Goal: Feedback & Contribution: Contribute content

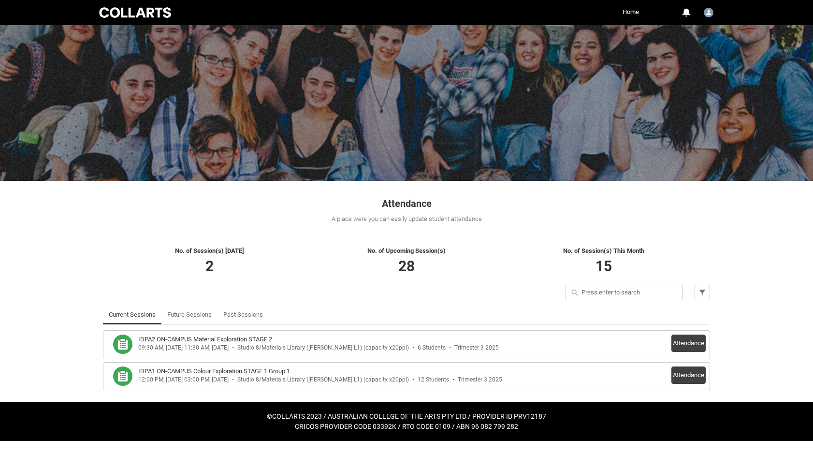
click at [246, 340] on h3 "IDPA2 ON-CAMPUS Material Exploration STAGE 2" at bounding box center [205, 340] width 134 height 10
click at [693, 345] on button "Attendance" at bounding box center [689, 343] width 34 height 17
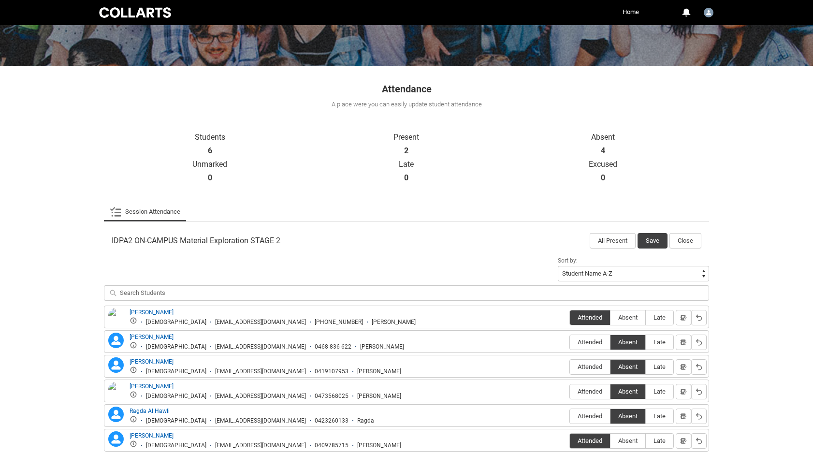
scroll to position [120, 0]
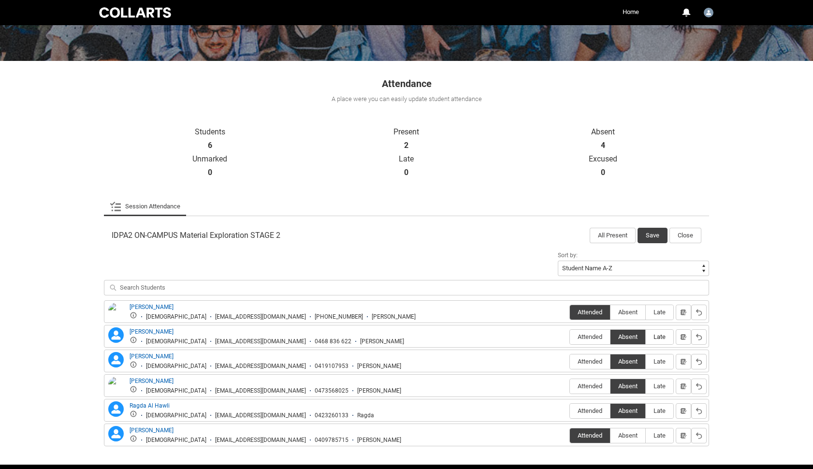
click at [661, 338] on span "Late" at bounding box center [660, 336] width 28 height 7
click at [646, 337] on input "Late" at bounding box center [645, 336] width 0 height 0
type lightning-radio-group "Late"
radio input "true"
click at [649, 235] on button "Save" at bounding box center [653, 235] width 30 height 15
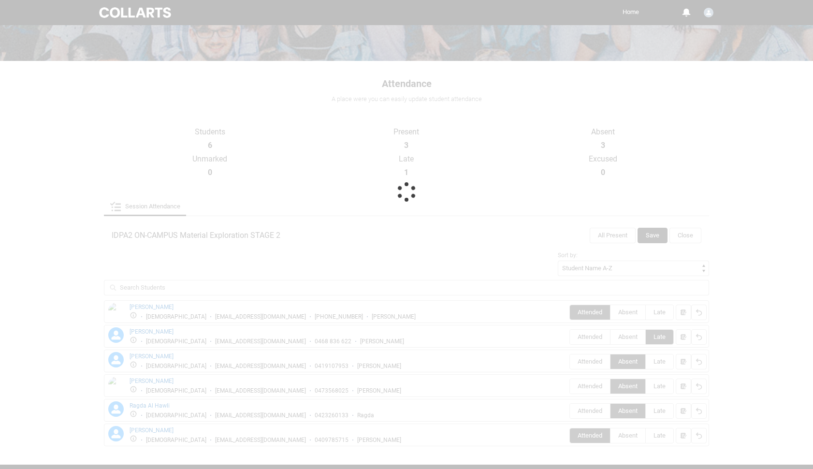
scroll to position [0, 0]
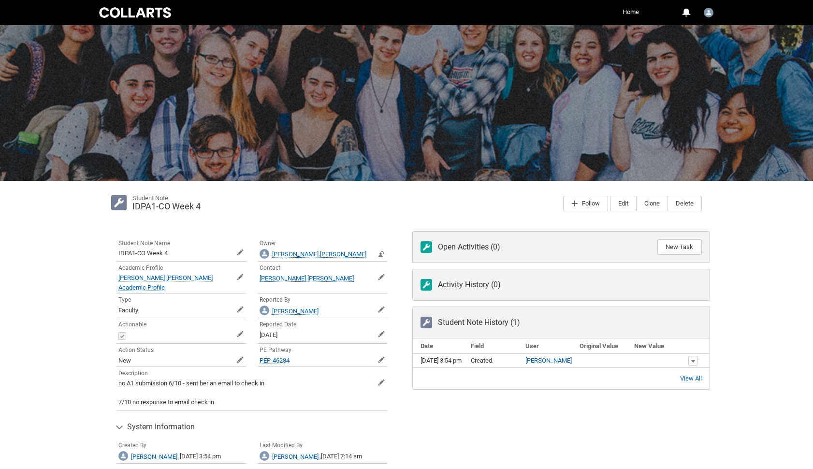
click at [634, 8] on link "Home" at bounding box center [630, 12] width 21 height 15
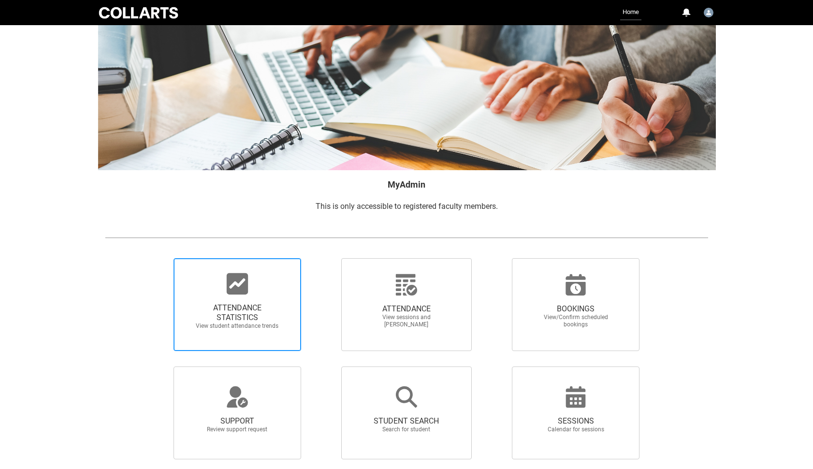
click at [225, 290] on div at bounding box center [237, 283] width 93 height 23
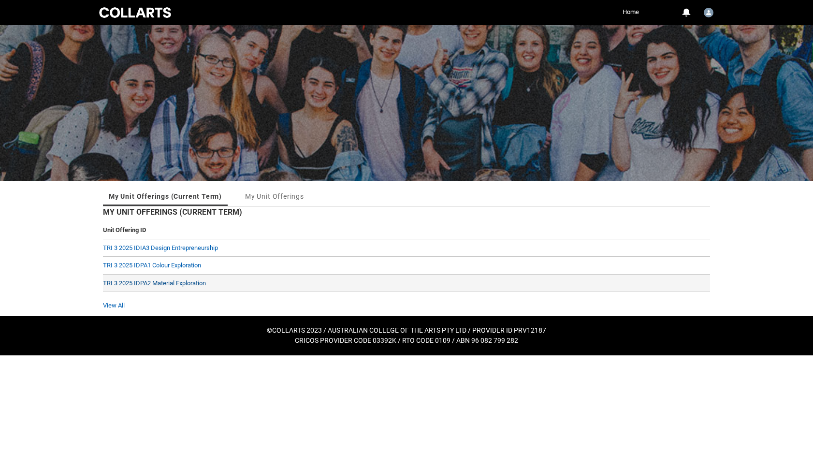
click at [170, 284] on link "TRI 3 2025 IDPA2 Material Exploration" at bounding box center [154, 282] width 103 height 7
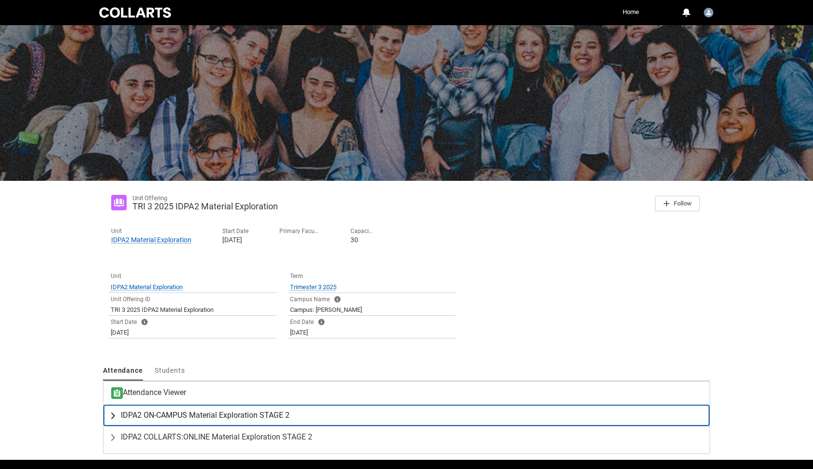
click at [176, 416] on span "IDPA2 ON-CAMPUS Material Exploration STAGE 2" at bounding box center [205, 415] width 169 height 10
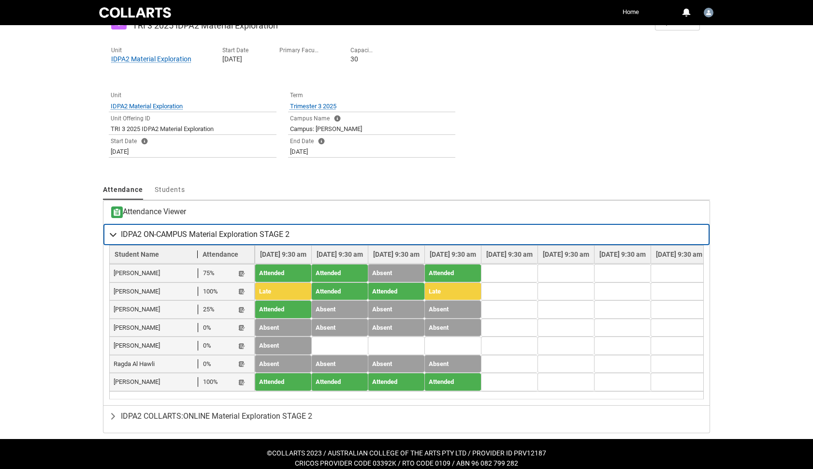
scroll to position [182, 0]
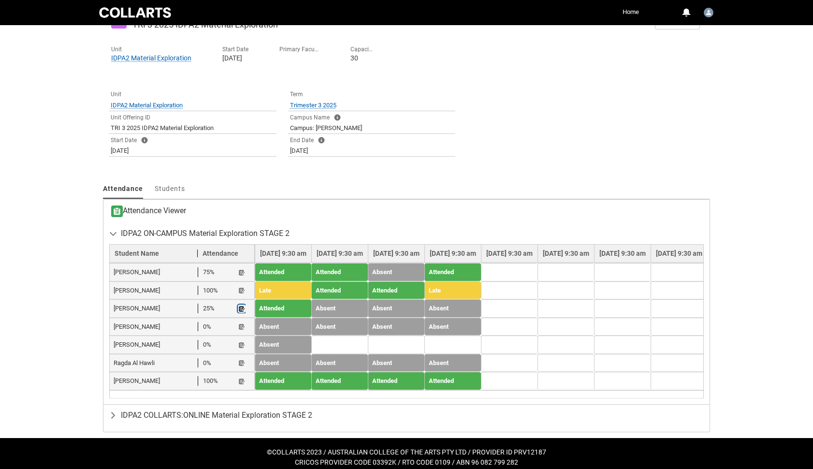
click at [240, 309] on lightning-primitive-icon "button" at bounding box center [241, 308] width 7 height 7
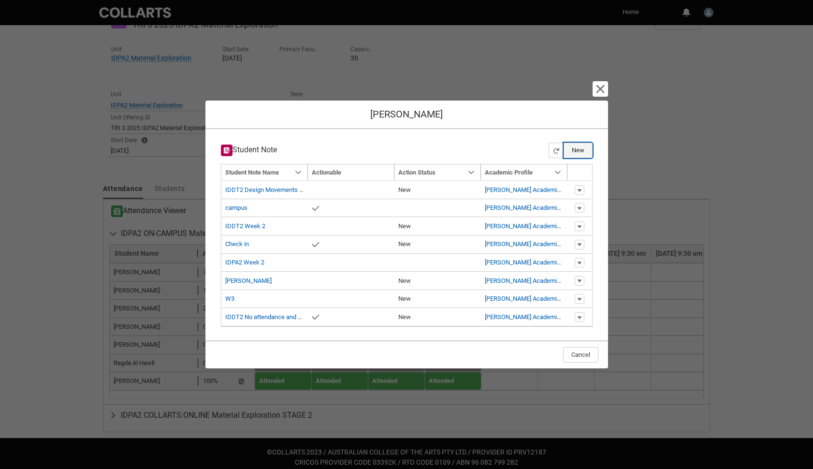
click at [578, 150] on button "New" at bounding box center [578, 150] width 29 height 15
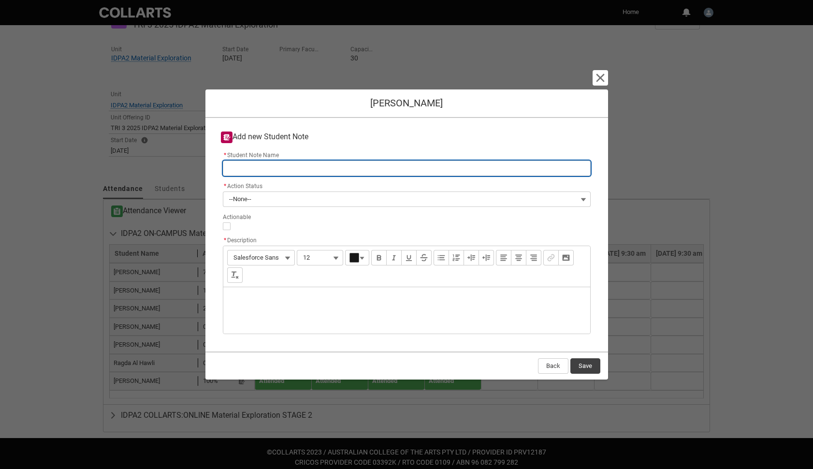
click at [489, 164] on input "* Student Note Name" at bounding box center [407, 168] width 368 height 15
type lightning-primitive-input-simple "I"
type input "I"
type lightning-primitive-input-simple "ID"
type input "ID"
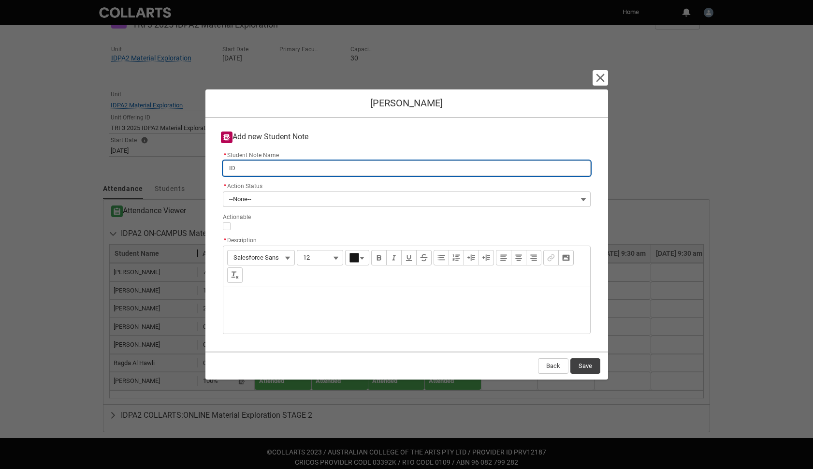
type lightning-primitive-input-simple "IDP"
type input "IDP"
type lightning-primitive-input-simple "IDPA"
type input "IDPA"
type lightning-primitive-input-simple "IDPA2"
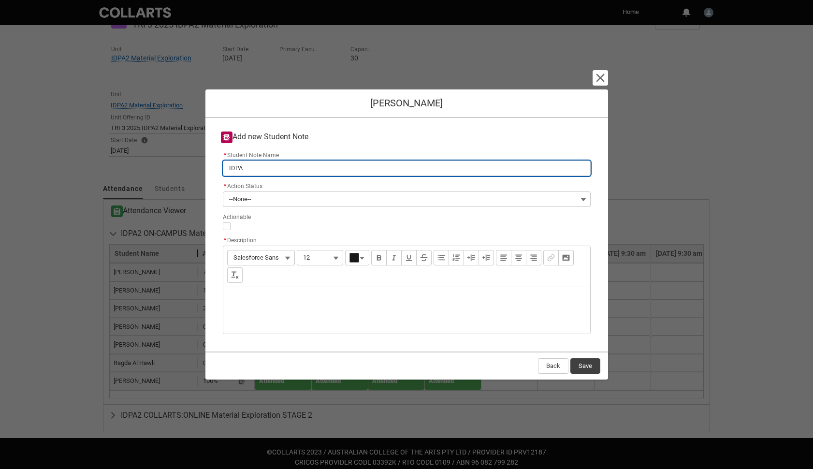
type input "IDPA2"
type lightning-primitive-input-simple "IDPA2"
type input "IDPA2"
type lightning-primitive-input-simple "IDPA2 w"
type input "IDPA2 w"
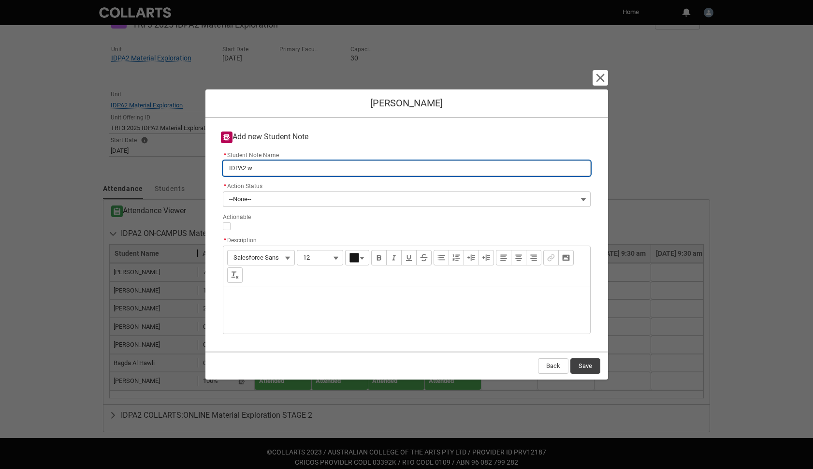
type lightning-primitive-input-simple "IDPA2 we"
type input "IDPA2 we"
type lightning-primitive-input-simple "IDPA2 wee"
type input "IDPA2 wee"
type lightning-primitive-input-simple "IDPA2 week"
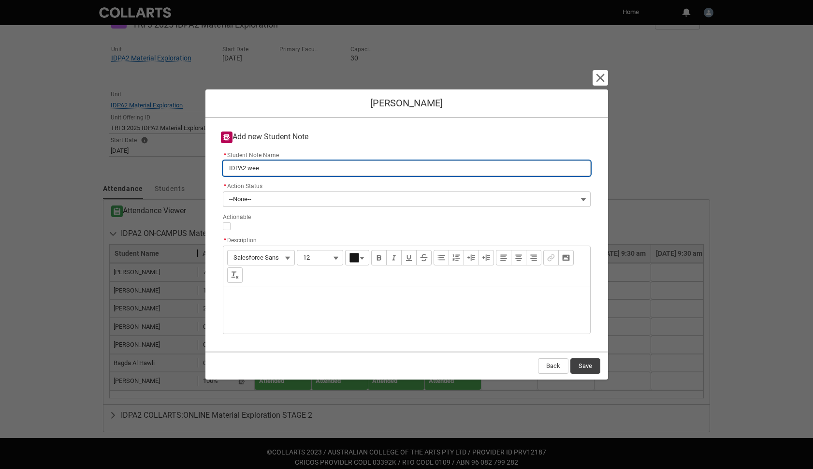
type input "IDPA2 week"
type lightning-primitive-input-simple "IDPA2 week"
type input "IDPA2 week"
type lightning-primitive-input-simple "IDPA2 week 4"
type input "IDPA2 week 4"
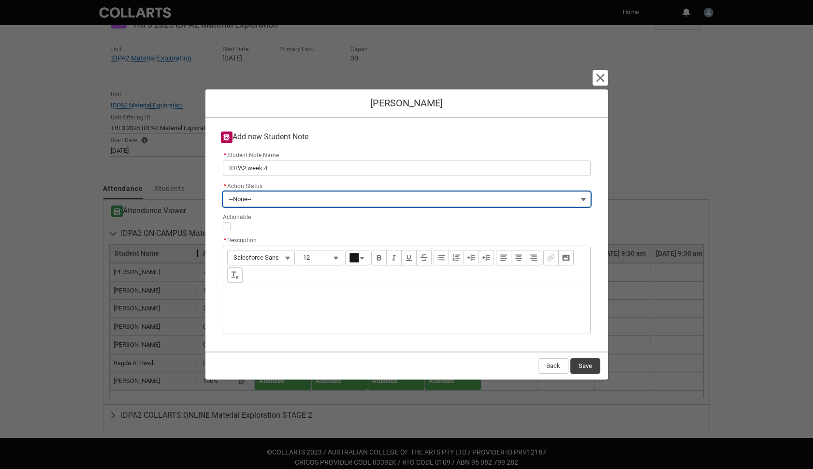
click at [437, 199] on button "--None--" at bounding box center [407, 198] width 368 height 15
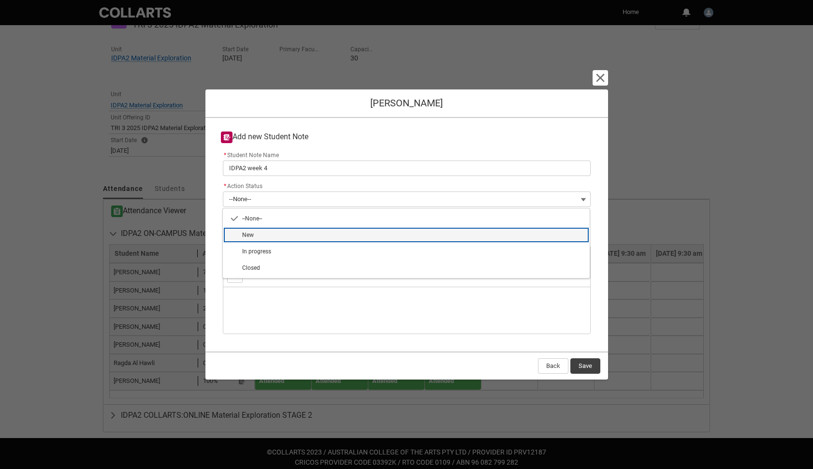
click at [387, 237] on span "New" at bounding box center [413, 235] width 342 height 9
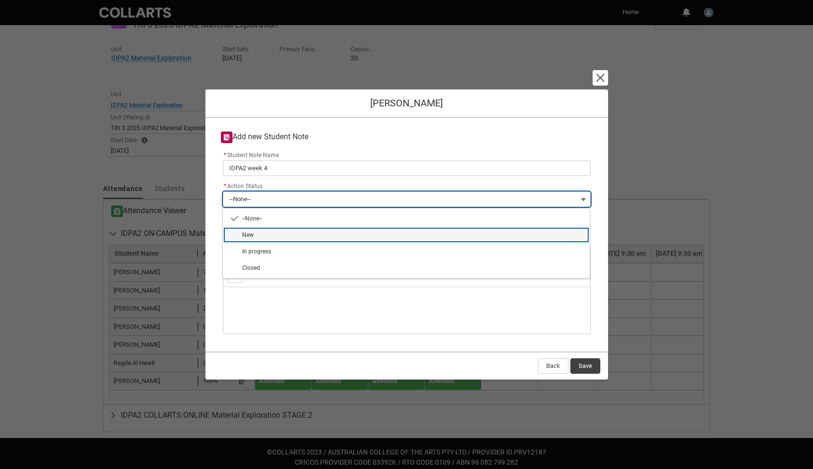
type lightning-combobox "New"
type lightning-picklist "New"
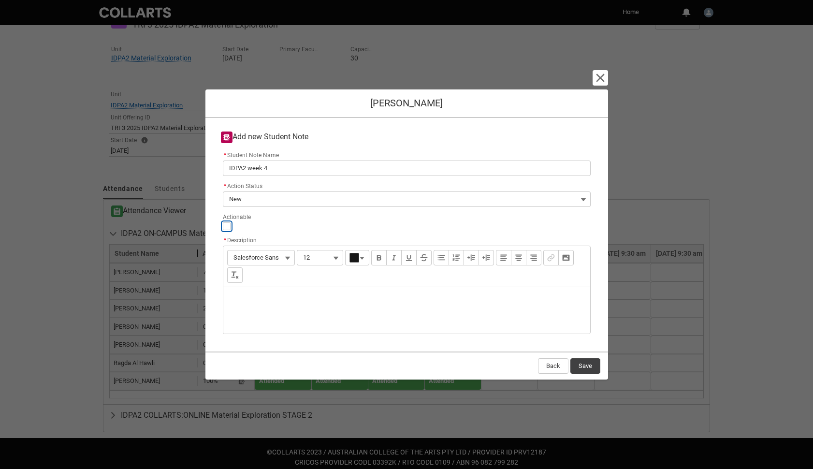
click at [227, 226] on input "Actionable" at bounding box center [227, 226] width 8 height 8
type lightning-input "true"
checkbox input "true"
click at [247, 292] on div "Description" at bounding box center [406, 310] width 367 height 46
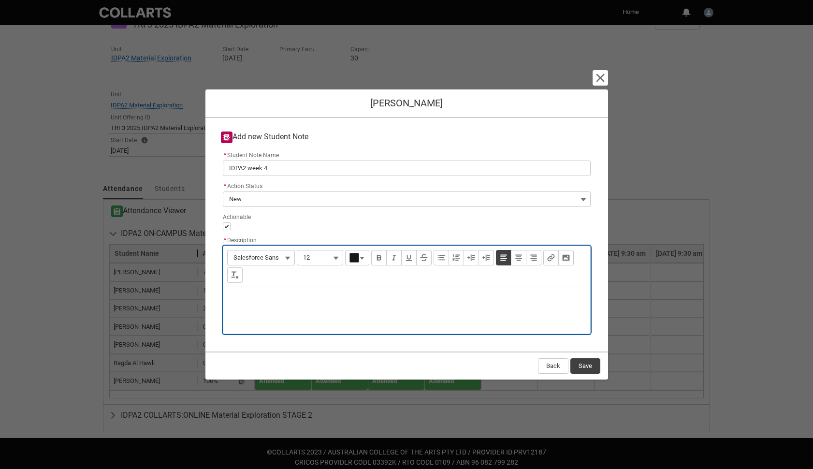
type lightning-input-rich-text "<p>P</p>"
type lightning-input-rich-text "<p>Please check on [PERSON_NAME] - she has not been in class since week 1. I em…"
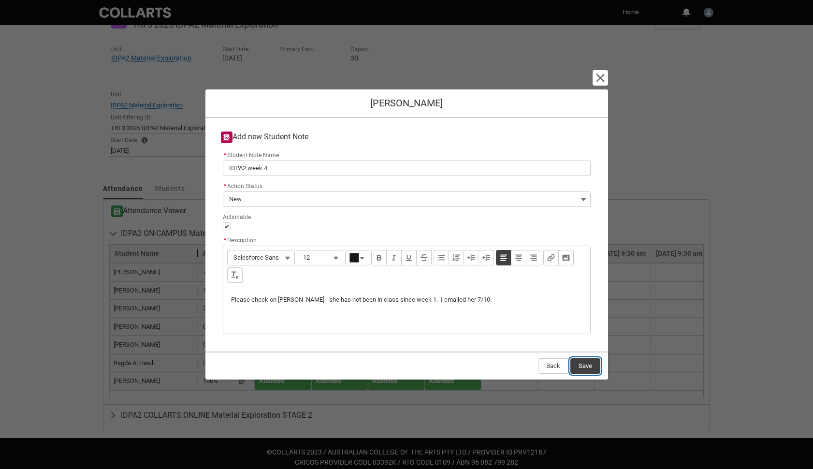
click at [589, 362] on button "Save" at bounding box center [585, 365] width 30 height 15
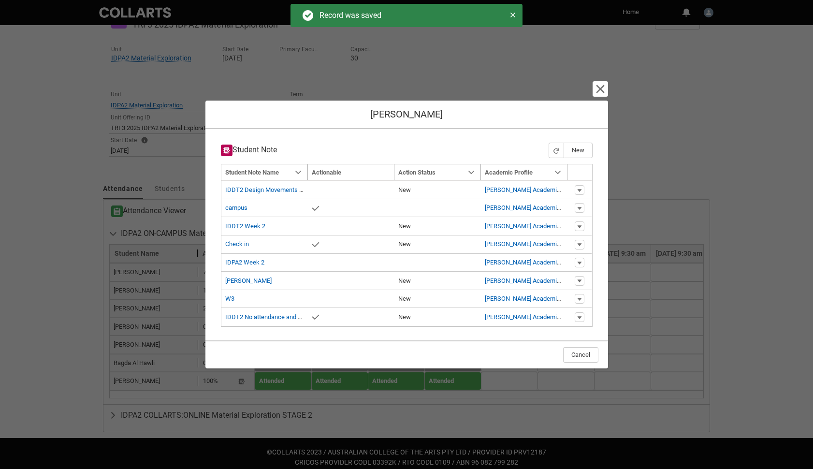
type input "179"
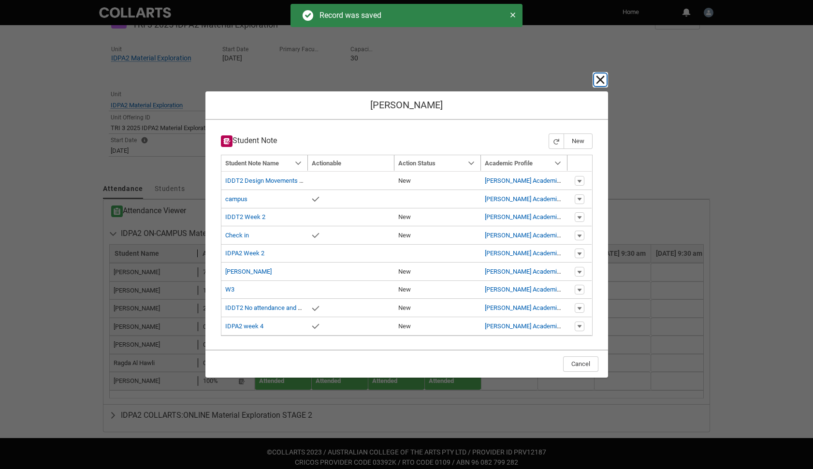
click at [604, 81] on lightning-primitive-icon "button" at bounding box center [601, 80] width 12 height 12
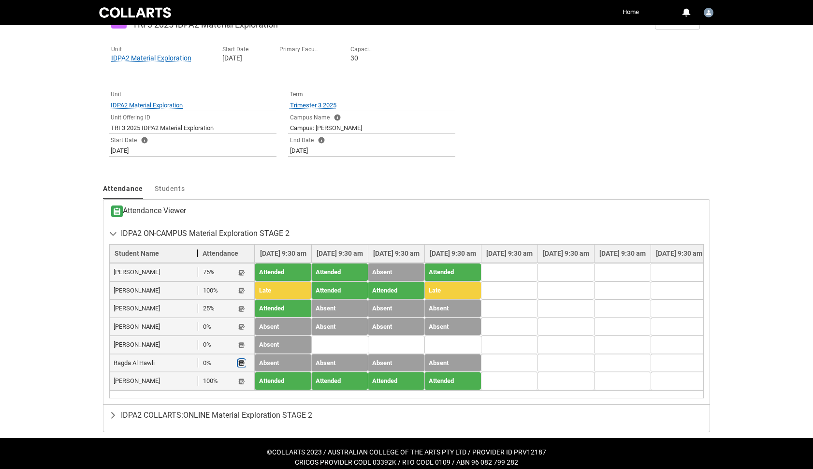
click at [242, 360] on lightning-primitive-icon "button" at bounding box center [241, 363] width 7 height 7
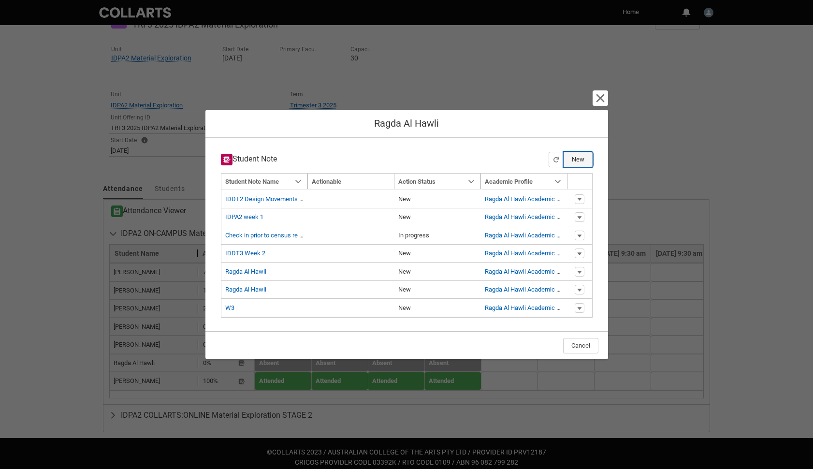
click at [577, 158] on button "New" at bounding box center [578, 159] width 29 height 15
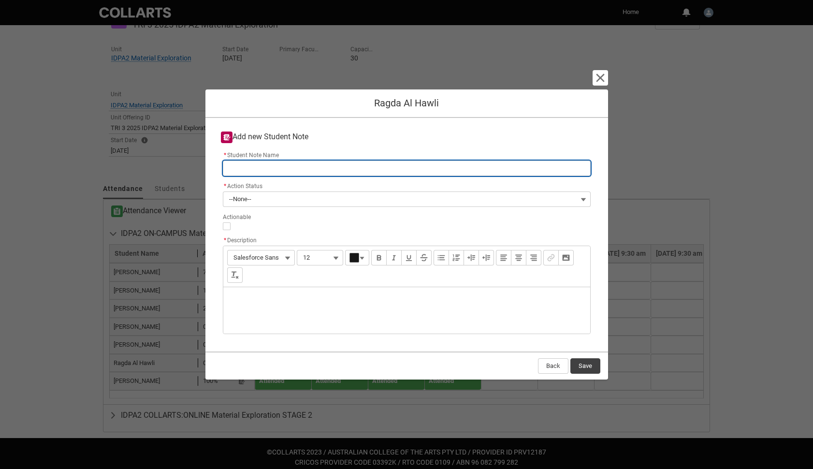
click at [431, 170] on input "* Student Note Name" at bounding box center [407, 168] width 368 height 15
type lightning-primitive-input-simple "IDPA2 week 1"
type input "IDPA2 week 1"
drag, startPoint x: 263, startPoint y: 169, endPoint x: 272, endPoint y: 169, distance: 8.7
click at [272, 169] on input "IDPA2 week 1" at bounding box center [407, 168] width 368 height 15
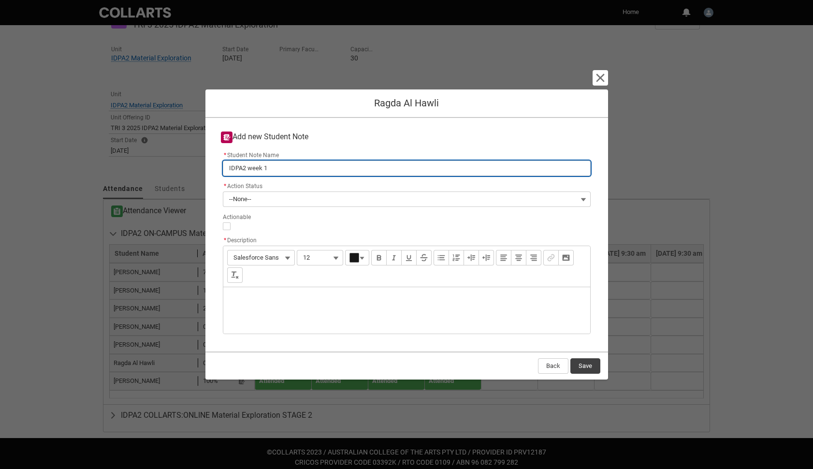
type lightning-primitive-input-simple "IDPA2 week 4"
type input "IDPA2 week 4"
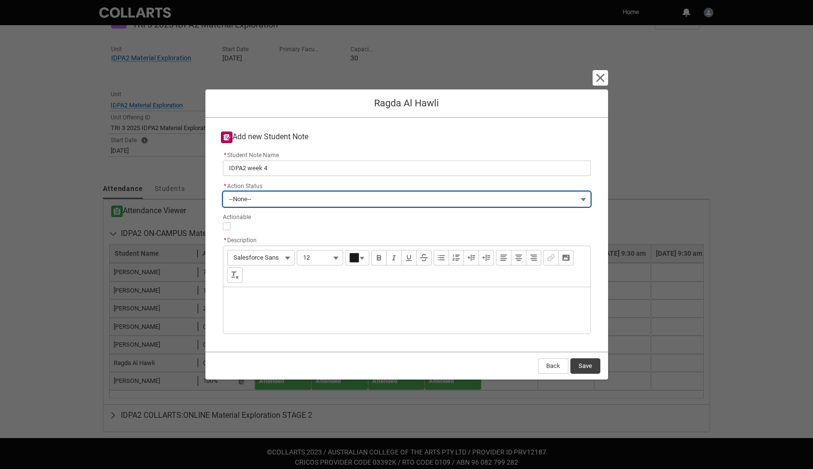
click at [270, 205] on button "--None--" at bounding box center [407, 198] width 368 height 15
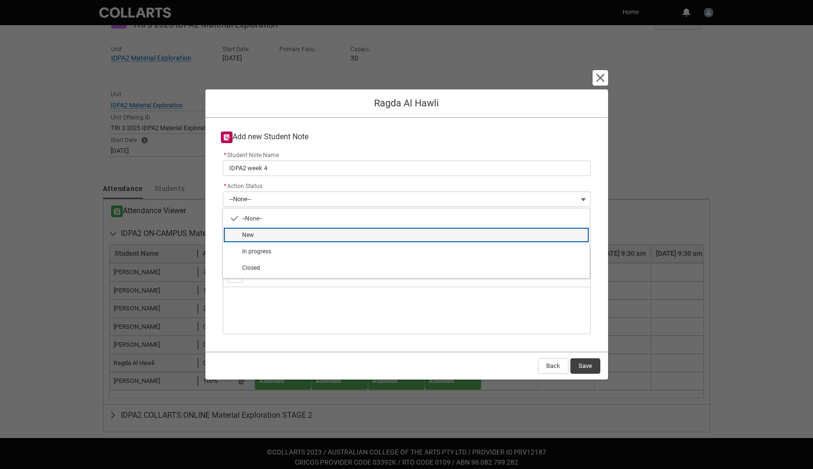
click at [268, 237] on span "New" at bounding box center [413, 235] width 342 height 9
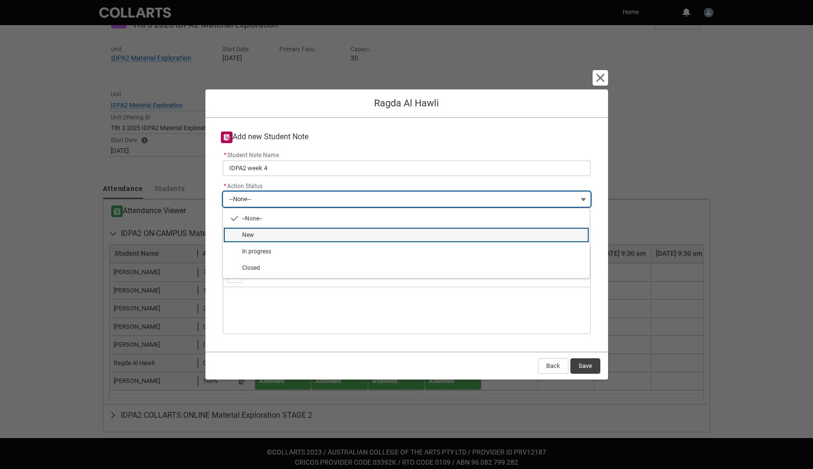
type lightning-combobox "New"
type lightning-picklist "New"
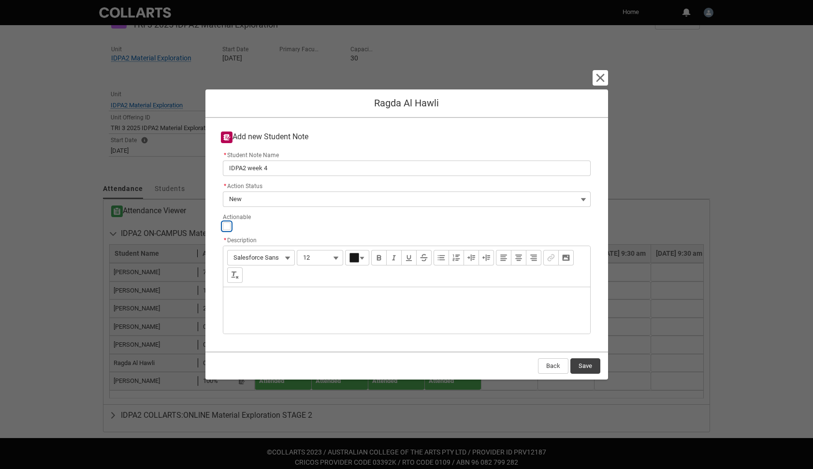
click at [226, 223] on input "Actionable" at bounding box center [227, 226] width 8 height 8
type lightning-input "true"
checkbox input "true"
click at [245, 292] on div "Description" at bounding box center [406, 310] width 367 height 46
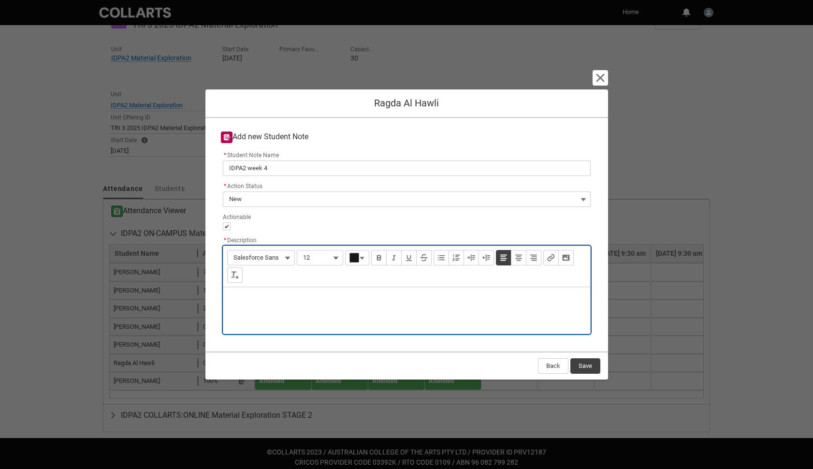
type lightning-input-rich-text "<p>R</p>"
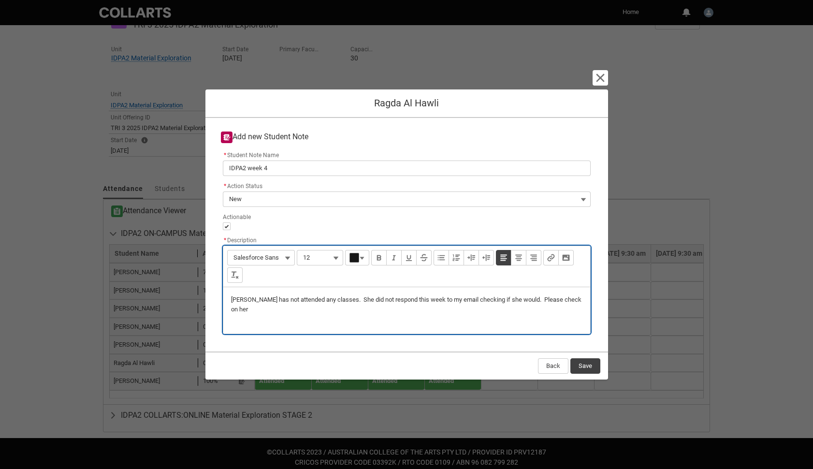
type lightning-input-rich-text "<p>Ragda has not attended any classes. She did not respond this week to my emai…"
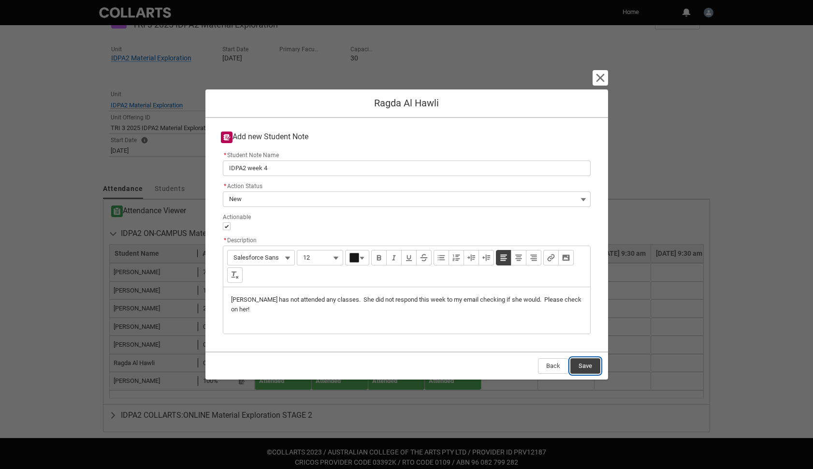
click at [590, 365] on button "Save" at bounding box center [585, 365] width 30 height 15
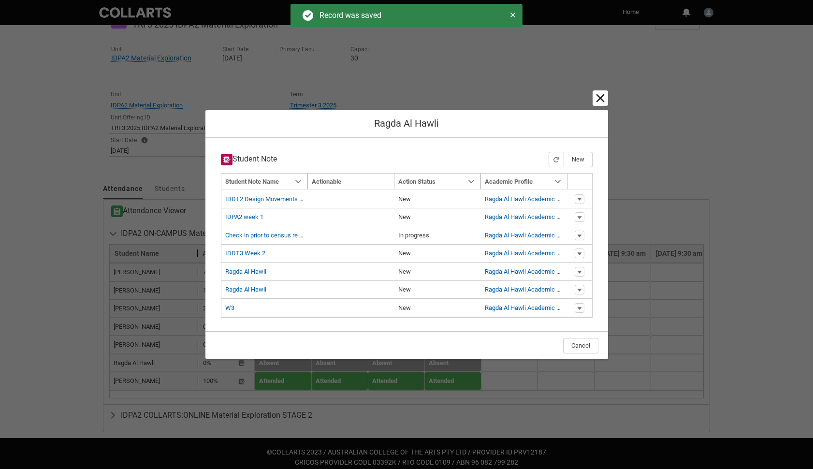
type input "179"
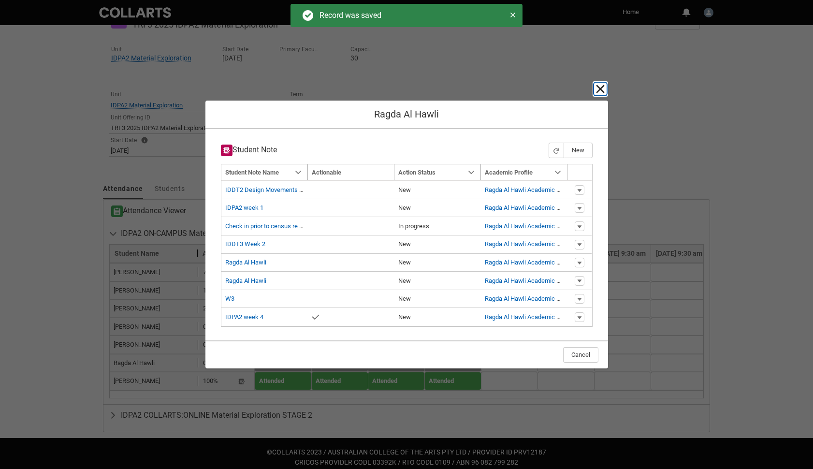
click at [600, 92] on lightning-primitive-icon "button" at bounding box center [601, 89] width 12 height 12
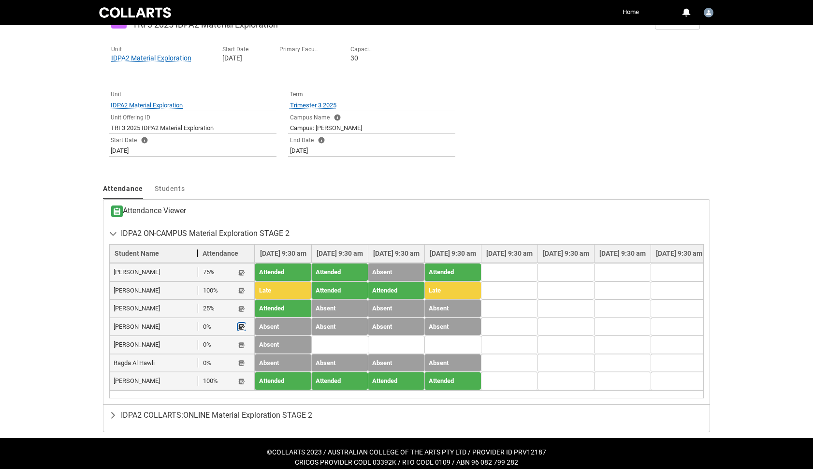
click at [241, 326] on lightning-primitive-icon "button" at bounding box center [241, 326] width 7 height 7
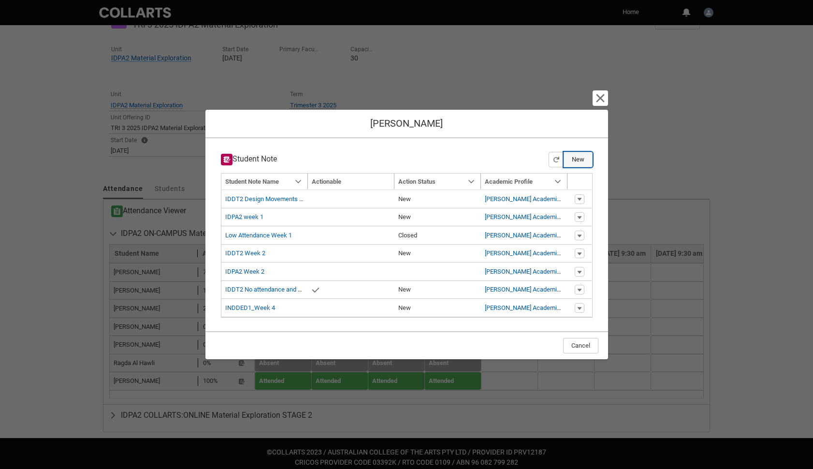
click at [582, 155] on button "New" at bounding box center [578, 159] width 29 height 15
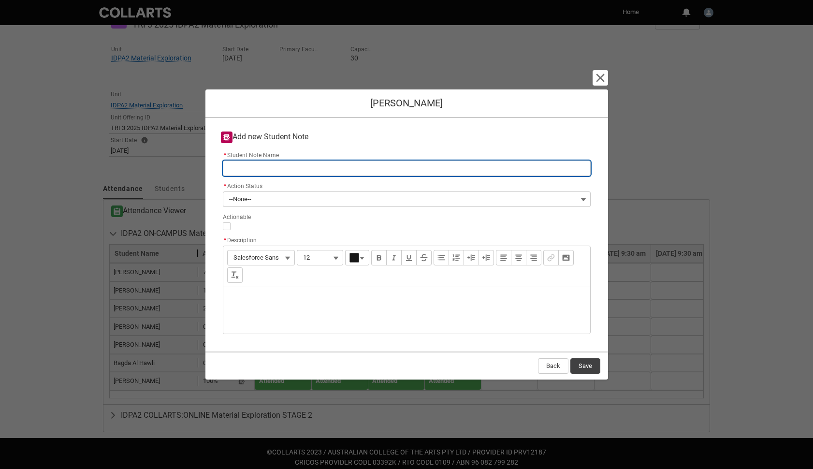
click at [340, 166] on input "* Student Note Name" at bounding box center [407, 168] width 368 height 15
type lightning-primitive-input-simple "I"
type input "I"
type lightning-primitive-input-simple "ID"
type input "ID"
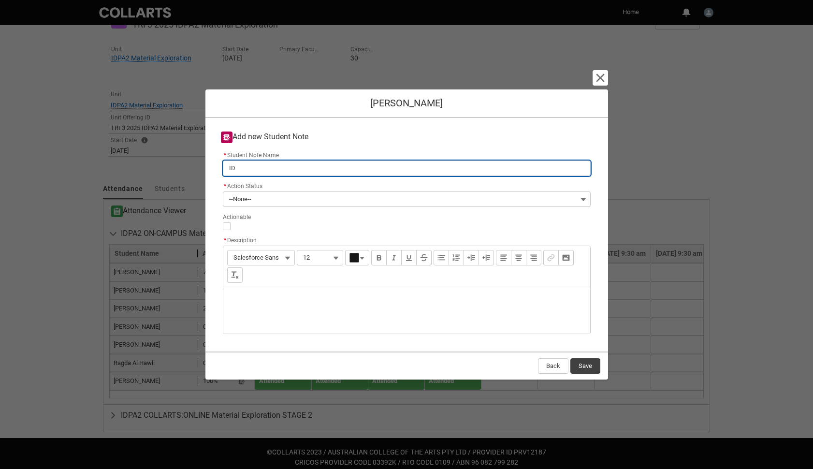
type lightning-primitive-input-simple "IDP"
type input "IDP"
type lightning-primitive-input-simple "IDPA"
type input "IDPA"
type lightning-primitive-input-simple "IDPA2"
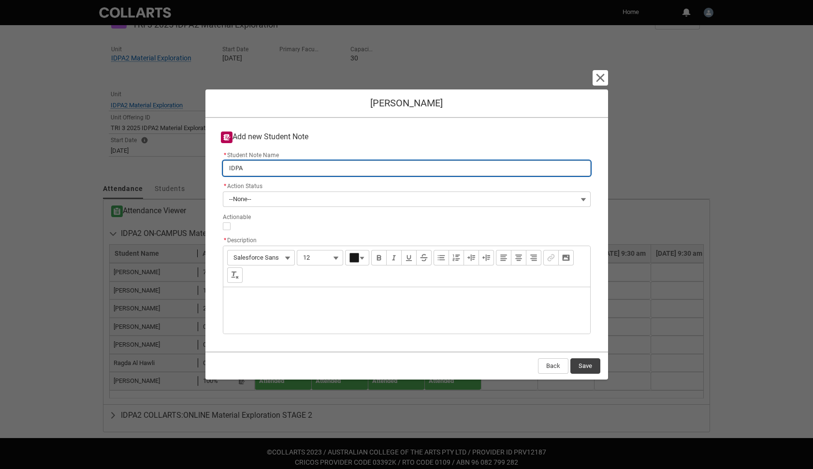
type input "IDPA2"
type lightning-primitive-input-simple "IDPA2"
type input "IDPA2"
type lightning-primitive-input-simple "IDPA2 w"
type input "IDPA2 w"
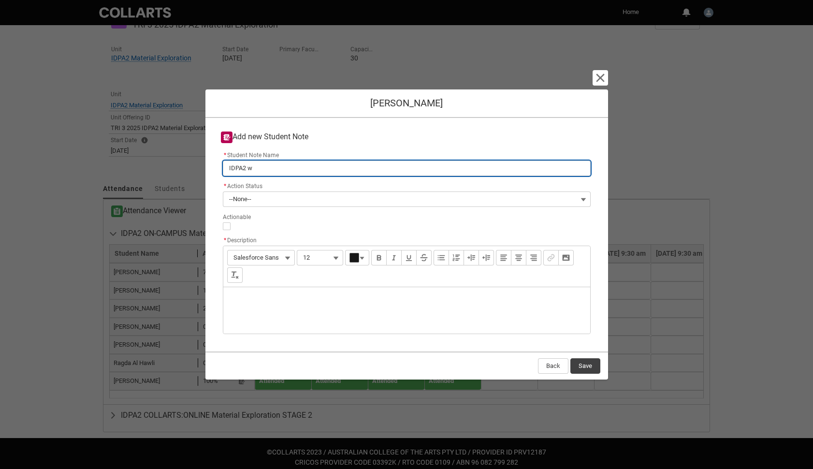
type lightning-primitive-input-simple "IDPA2 we"
type input "IDPA2 we"
type lightning-primitive-input-simple "IDPA2 wee"
type input "IDPA2 wee"
type lightning-primitive-input-simple "IDPA2 week"
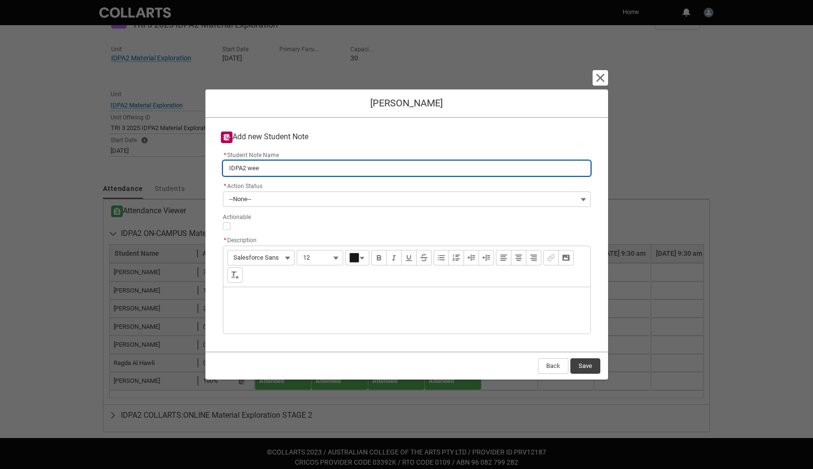
type input "IDPA2 week"
type lightning-primitive-input-simple "IDPA2 week"
type input "IDPA2 week"
type lightning-primitive-input-simple "IDPA2 week 4"
type input "IDPA2 week 4"
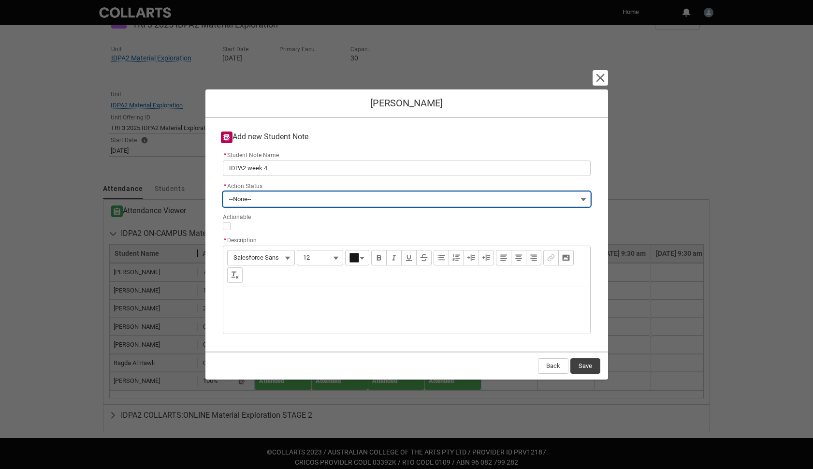
click at [244, 201] on span "--None--" at bounding box center [240, 199] width 22 height 15
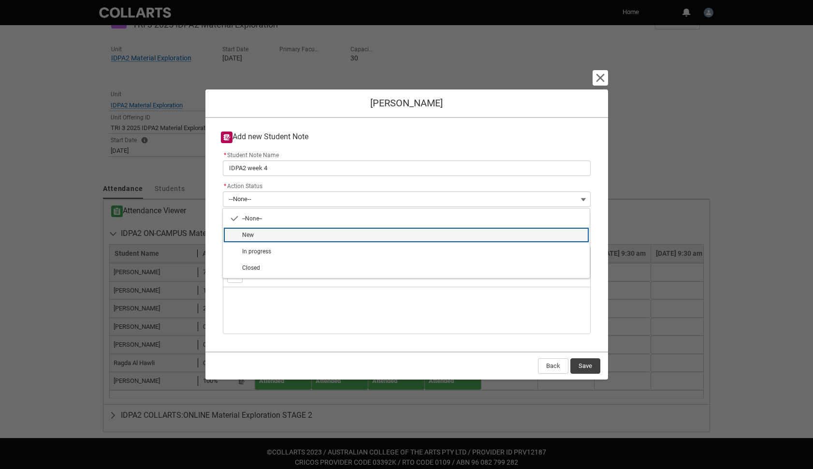
click at [251, 232] on span "New" at bounding box center [248, 235] width 12 height 7
type lightning-combobox "New"
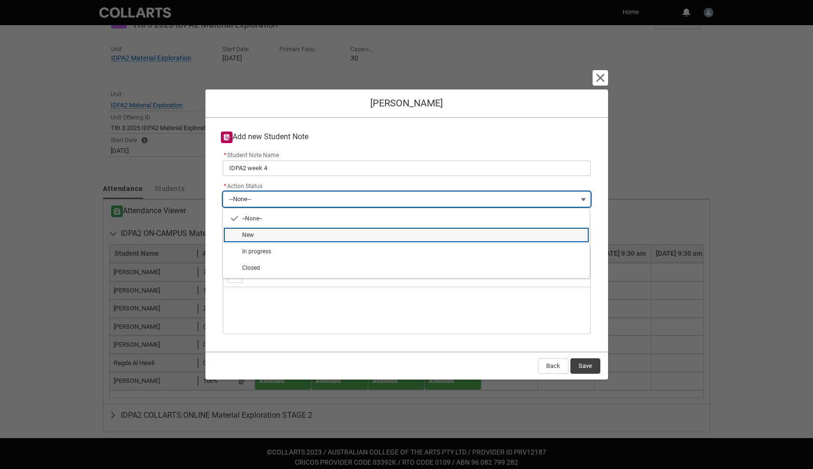
type lightning-picklist "New"
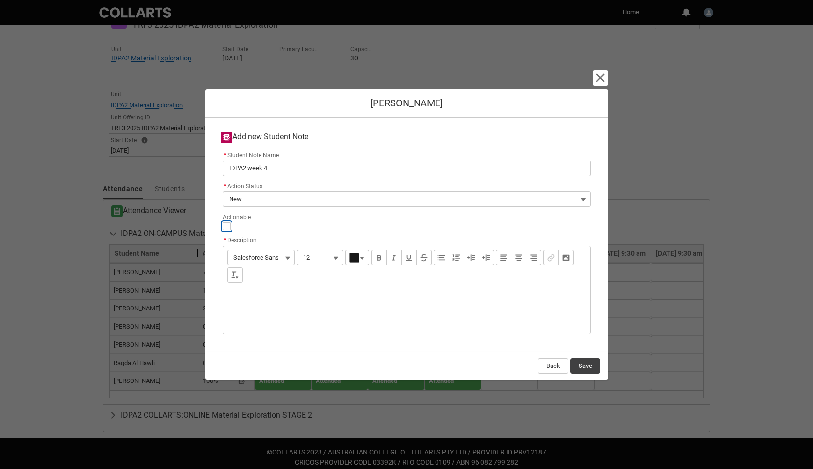
click at [224, 225] on input "Actionable" at bounding box center [227, 226] width 8 height 8
type lightning-input "true"
checkbox input "true"
click at [247, 298] on div "Description" at bounding box center [406, 310] width 367 height 46
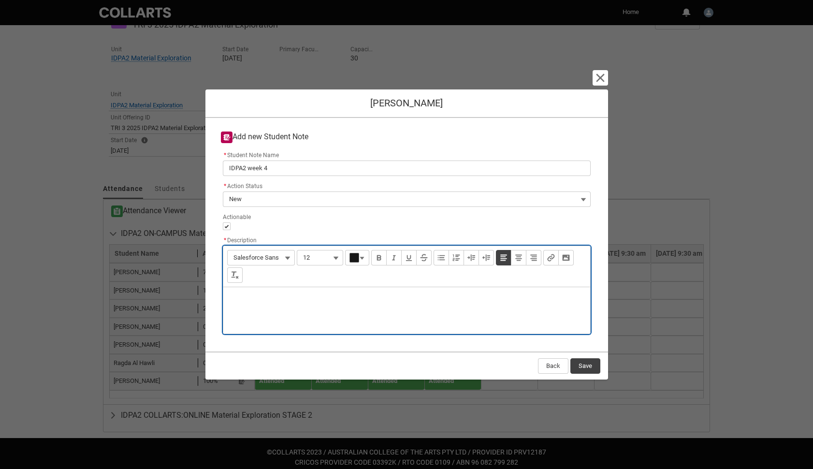
type lightning-input-rich-text "<p>n</p>"
drag, startPoint x: 234, startPoint y: 301, endPoint x: 226, endPoint y: 301, distance: 8.2
click at [226, 301] on div "no attendance or engagement. Please check on her!" at bounding box center [406, 310] width 367 height 46
type lightning-input-rich-text "<p>No attendance or engagement. Please check on her!</p>"
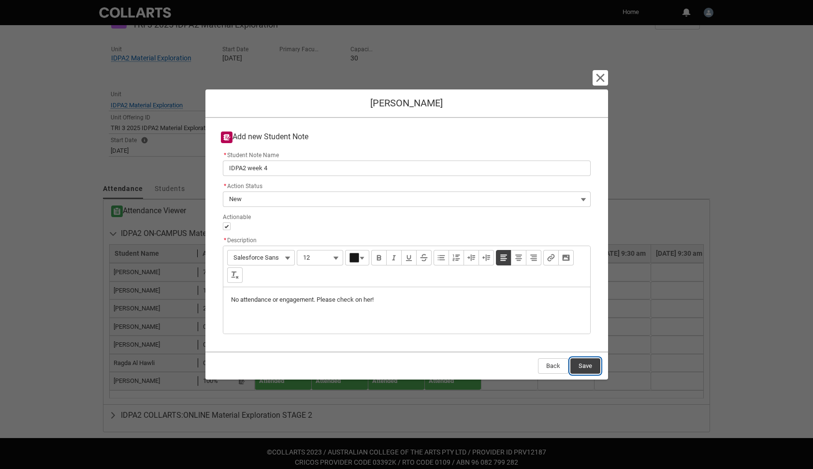
click at [587, 362] on button "Save" at bounding box center [585, 365] width 30 height 15
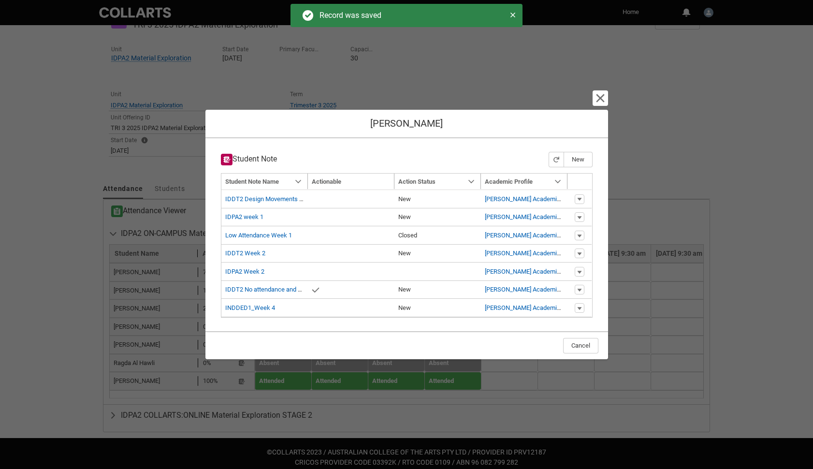
type input "179"
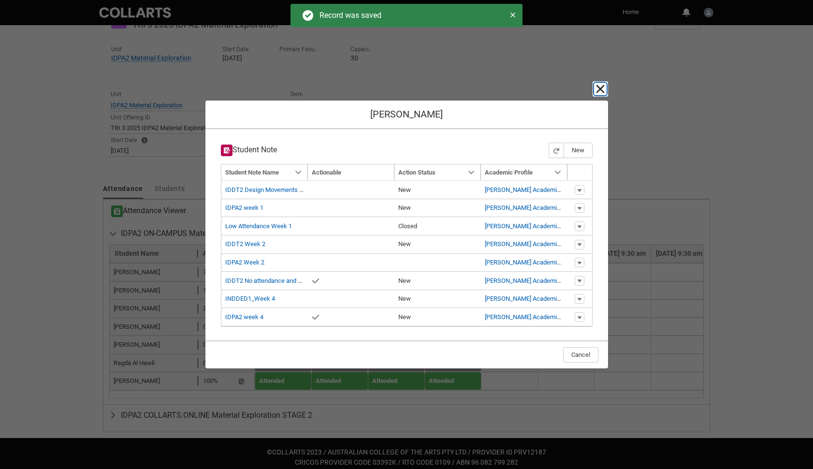
click at [602, 88] on lightning-primitive-icon "button" at bounding box center [601, 89] width 12 height 12
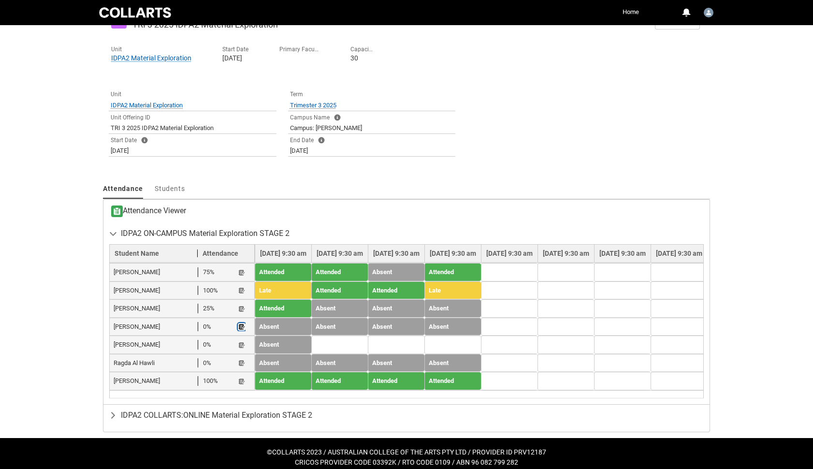
click at [241, 327] on lightning-primitive-icon "button" at bounding box center [241, 326] width 7 height 7
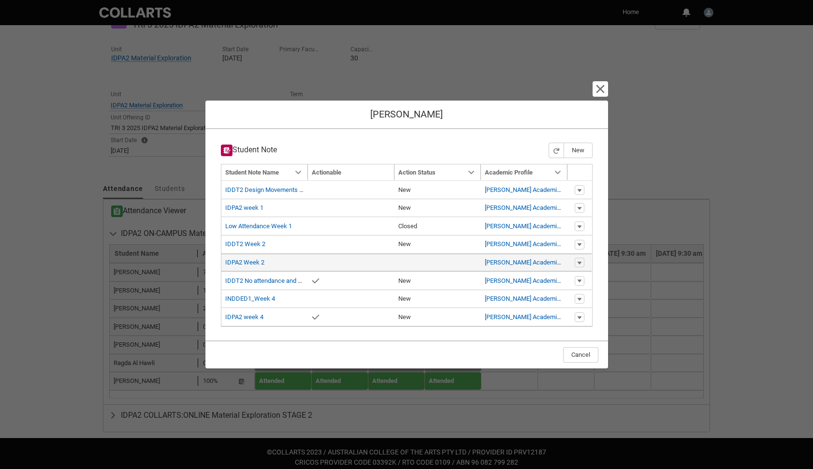
scroll to position [190, 0]
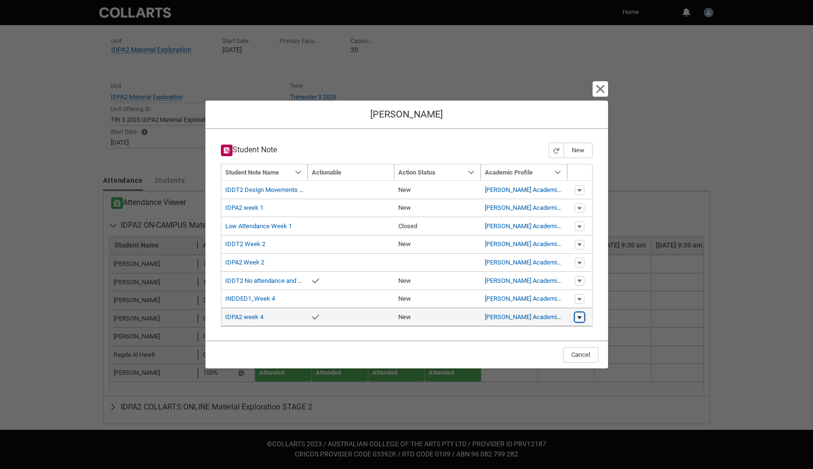
click at [582, 317] on lightning-primitive-icon "button" at bounding box center [580, 317] width 6 height 7
click at [561, 313] on link "Edit" at bounding box center [560, 315] width 45 height 16
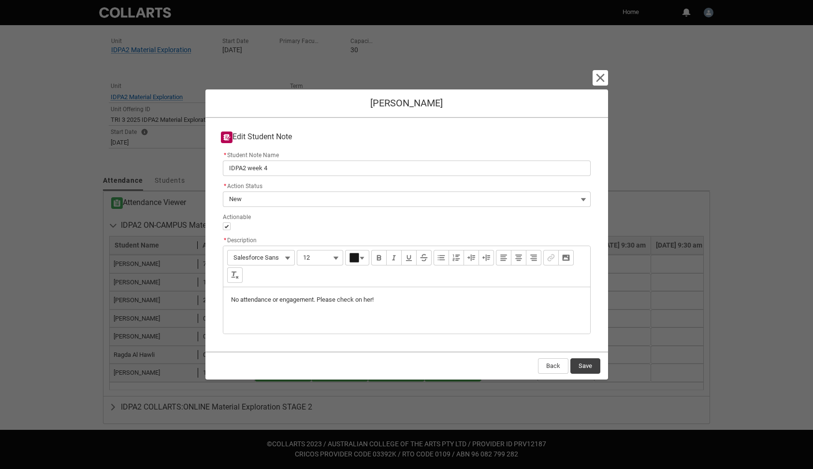
click at [315, 301] on p "No attendance or engagement. Please check on her!" at bounding box center [406, 300] width 351 height 10
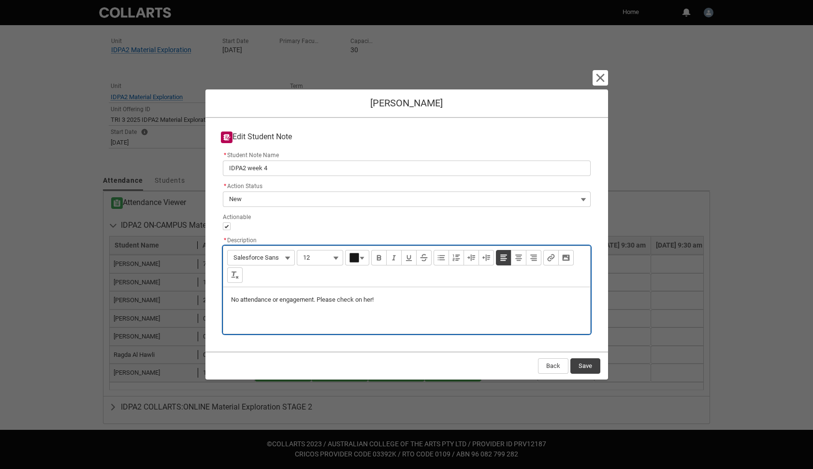
click at [314, 298] on p "No attendance or engagement. Please check on her!" at bounding box center [406, 300] width 351 height 10
click at [319, 300] on p "No attendance or engagement. Please check on her!" at bounding box center [406, 300] width 351 height 10
type lightning-input-rich-text "<p>No attendance or engagement. hPlease check on her!</p>"
type lightning-input-rich-text "<p>No attendance or engagement. hasn't been on canvas for 2 weeks. Please check…"
click at [584, 367] on button "Save" at bounding box center [585, 365] width 30 height 15
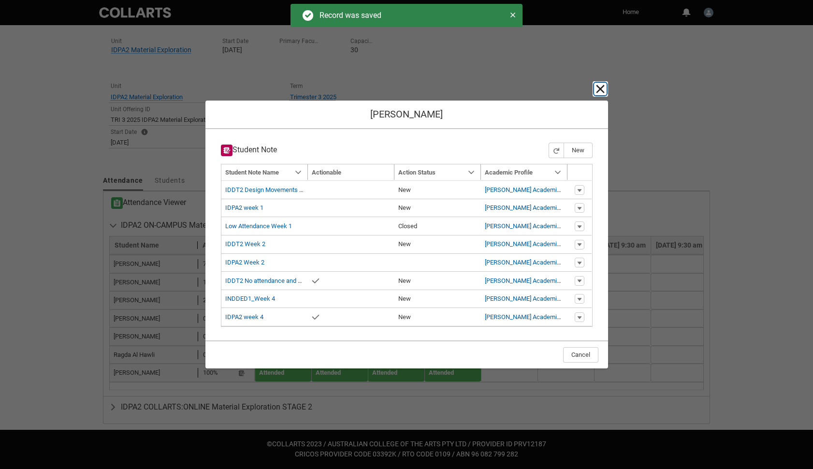
click at [600, 88] on lightning-primitive-icon "button" at bounding box center [601, 89] width 12 height 12
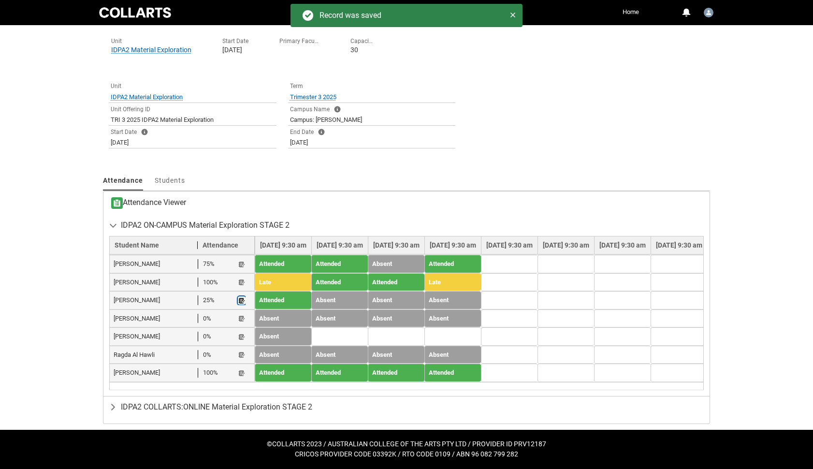
click at [242, 299] on lightning-primitive-icon "button" at bounding box center [241, 300] width 7 height 7
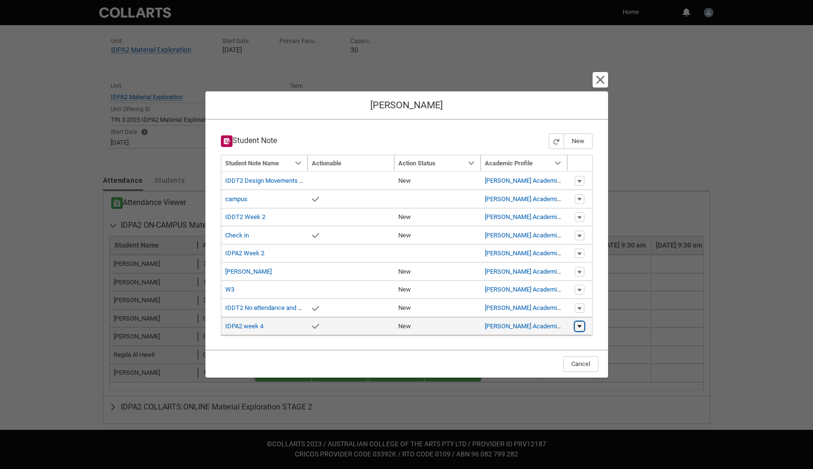
click at [582, 325] on lightning-primitive-icon "button" at bounding box center [580, 326] width 6 height 7
click at [562, 323] on link "Edit" at bounding box center [560, 324] width 45 height 16
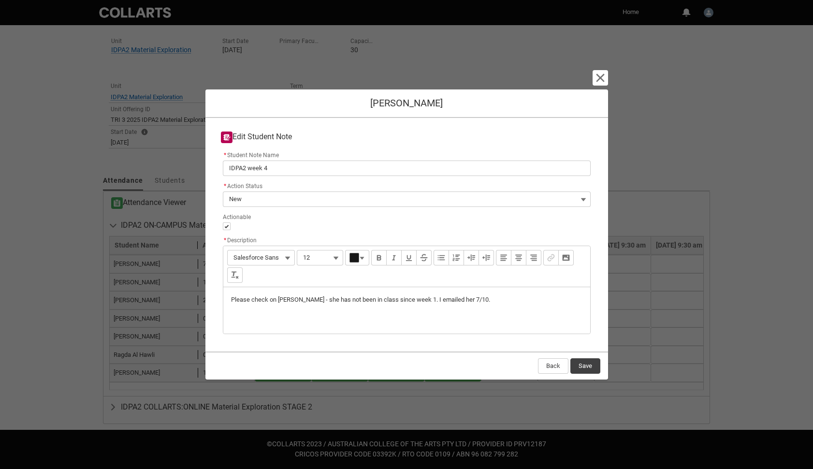
click at [406, 300] on p "Please check on [PERSON_NAME] - she has not been in class since week 1. I email…" at bounding box center [406, 300] width 351 height 10
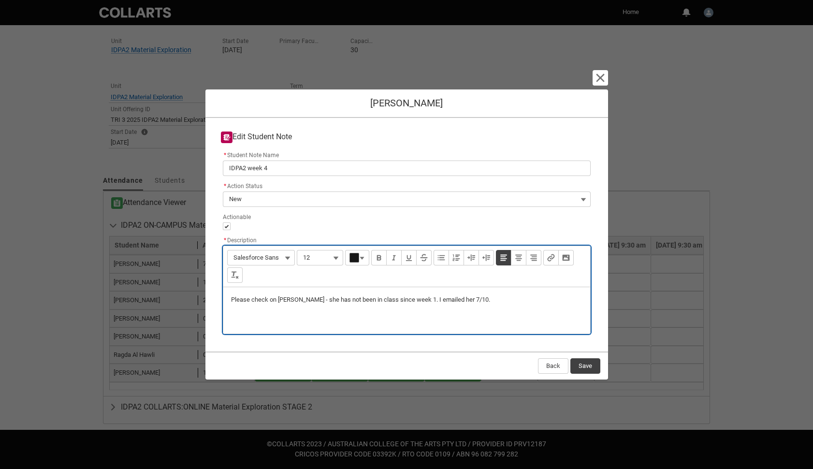
click at [405, 301] on p "Please check on [PERSON_NAME] - she has not been in class since week 1. I email…" at bounding box center [406, 300] width 351 height 10
type lightning-input-rich-text "<p>Please check on [PERSON_NAME] - she has not been in class since week 1 . I e…"
type lightning-input-rich-text "<p>Please check on [PERSON_NAME] - she has not been in class since week 1 or on…"
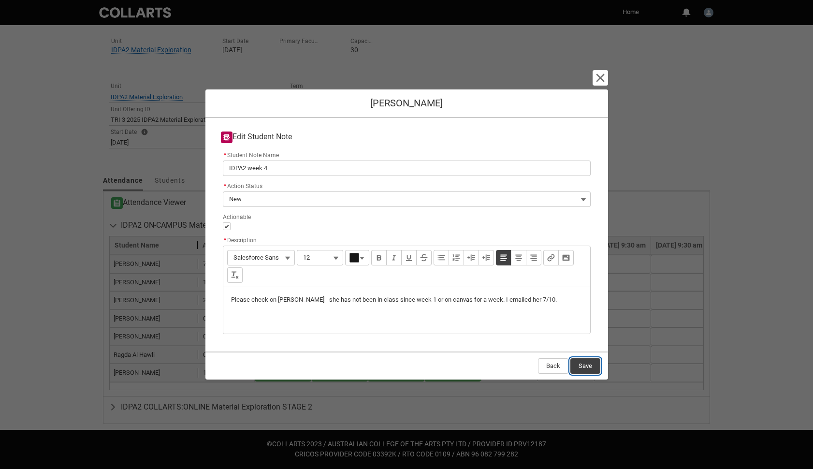
click at [584, 364] on button "Save" at bounding box center [585, 365] width 30 height 15
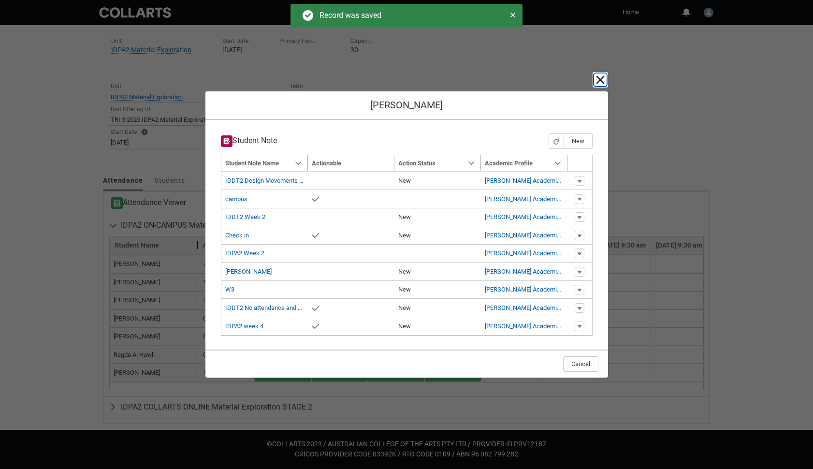
click at [599, 77] on lightning-primitive-icon "button" at bounding box center [601, 80] width 12 height 12
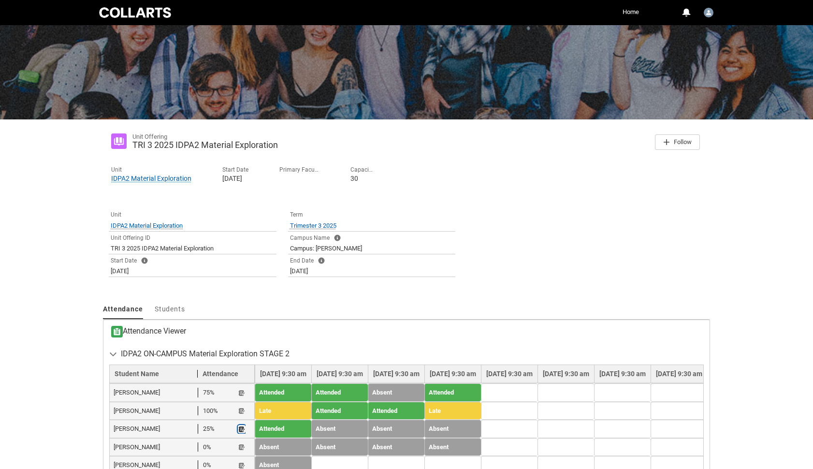
scroll to position [0, 0]
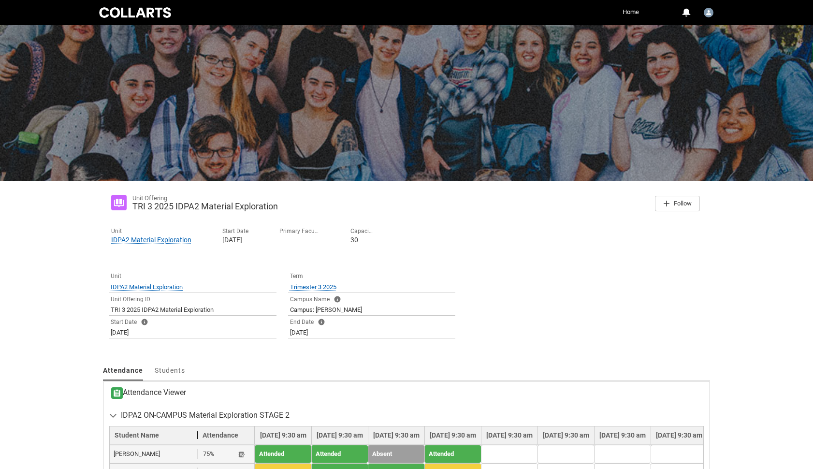
click at [631, 9] on link "Home" at bounding box center [630, 12] width 21 height 15
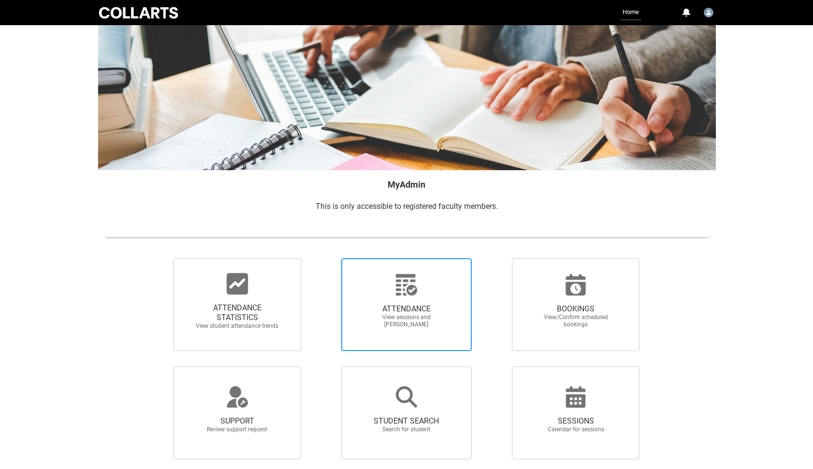
click at [437, 307] on span "ATTENDANCE" at bounding box center [406, 309] width 85 height 10
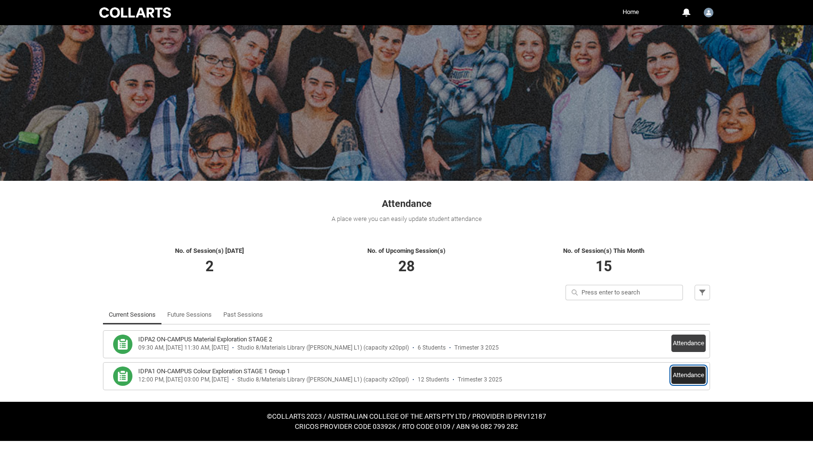
click at [678, 375] on button "Attendance" at bounding box center [689, 374] width 34 height 17
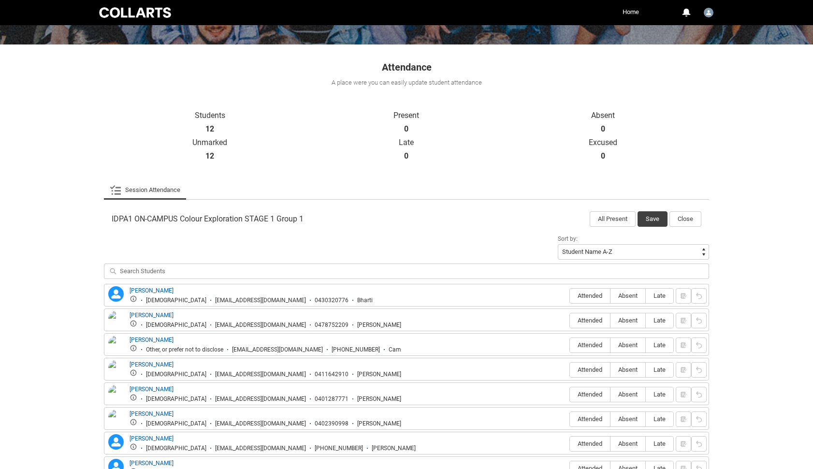
scroll to position [147, 0]
